Goal: Task Accomplishment & Management: Use online tool/utility

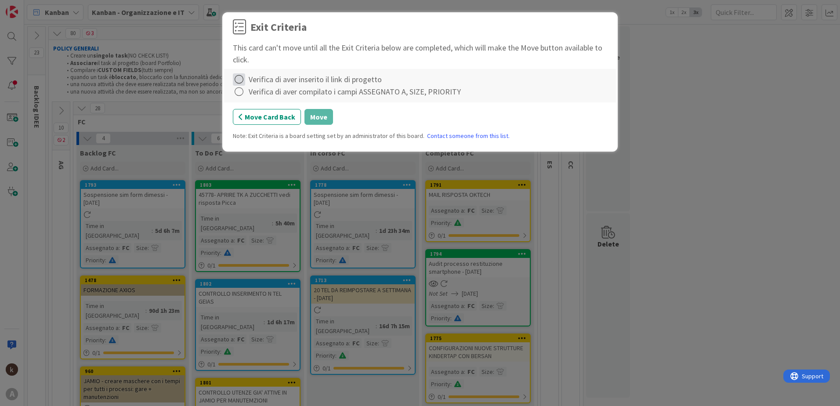
click at [244, 80] on icon at bounding box center [239, 79] width 12 height 12
click at [242, 84] on icon at bounding box center [239, 79] width 12 height 12
click at [240, 80] on icon at bounding box center [239, 79] width 12 height 12
click at [254, 99] on link "Complete" at bounding box center [288, 97] width 110 height 13
click at [240, 92] on icon at bounding box center [239, 92] width 12 height 12
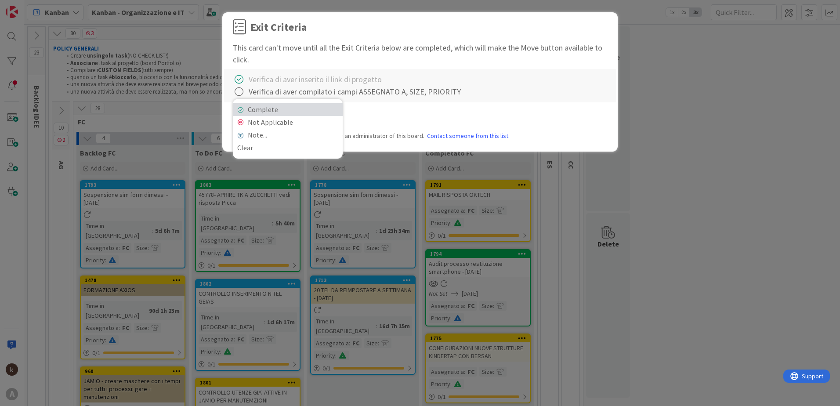
click at [266, 108] on link "Complete" at bounding box center [288, 109] width 110 height 13
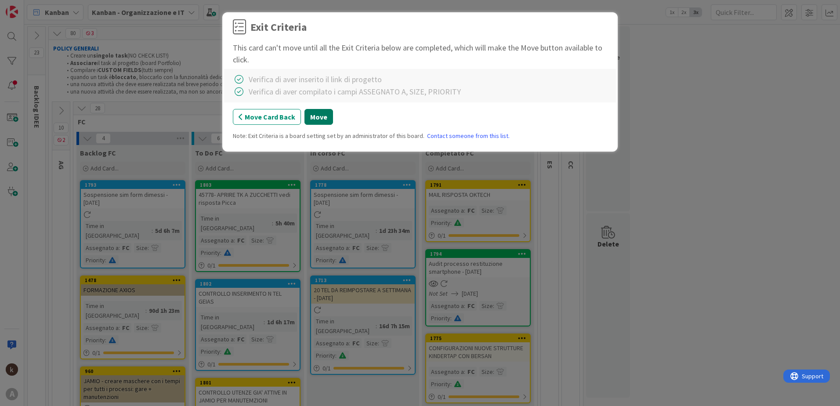
click at [316, 117] on button "Move" at bounding box center [319, 117] width 29 height 16
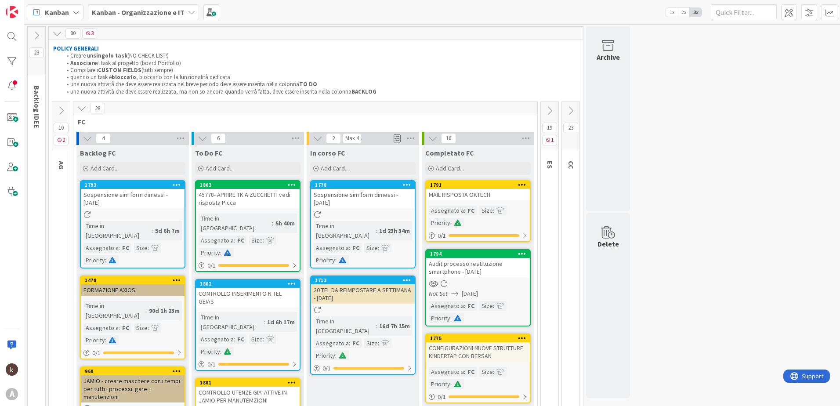
click at [364, 195] on div "Sospensione sim form dimessi - [DATE]" at bounding box center [363, 198] width 104 height 19
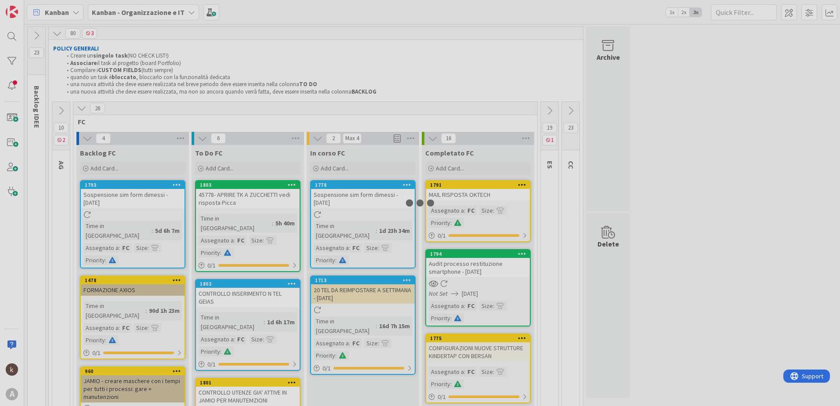
click at [364, 195] on div at bounding box center [420, 203] width 840 height 406
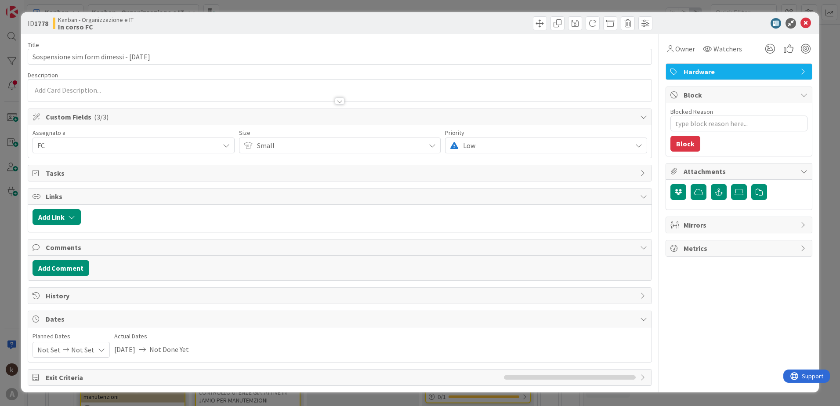
type textarea "x"
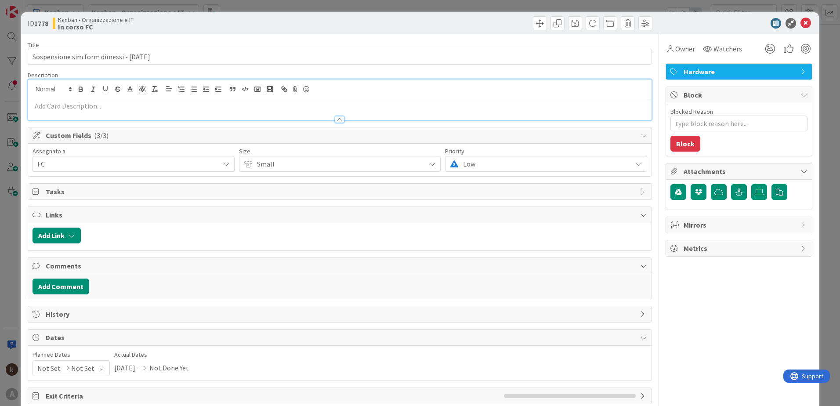
click at [281, 88] on div at bounding box center [340, 100] width 624 height 40
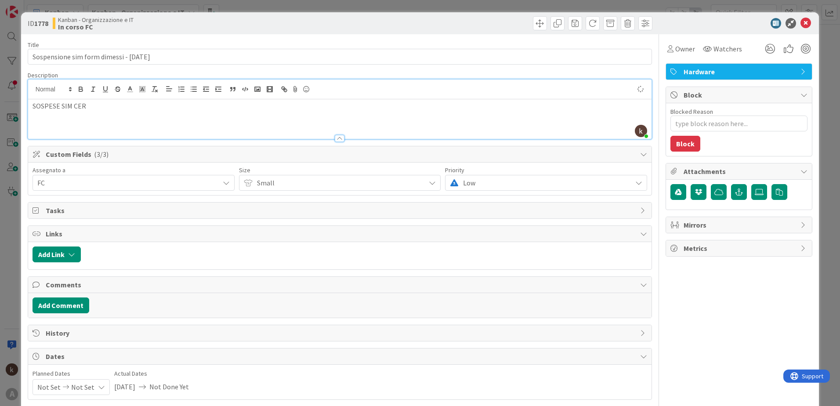
type textarea "x"
click at [801, 23] on icon at bounding box center [806, 23] width 11 height 11
